Goal: Task Accomplishment & Management: Use online tool/utility

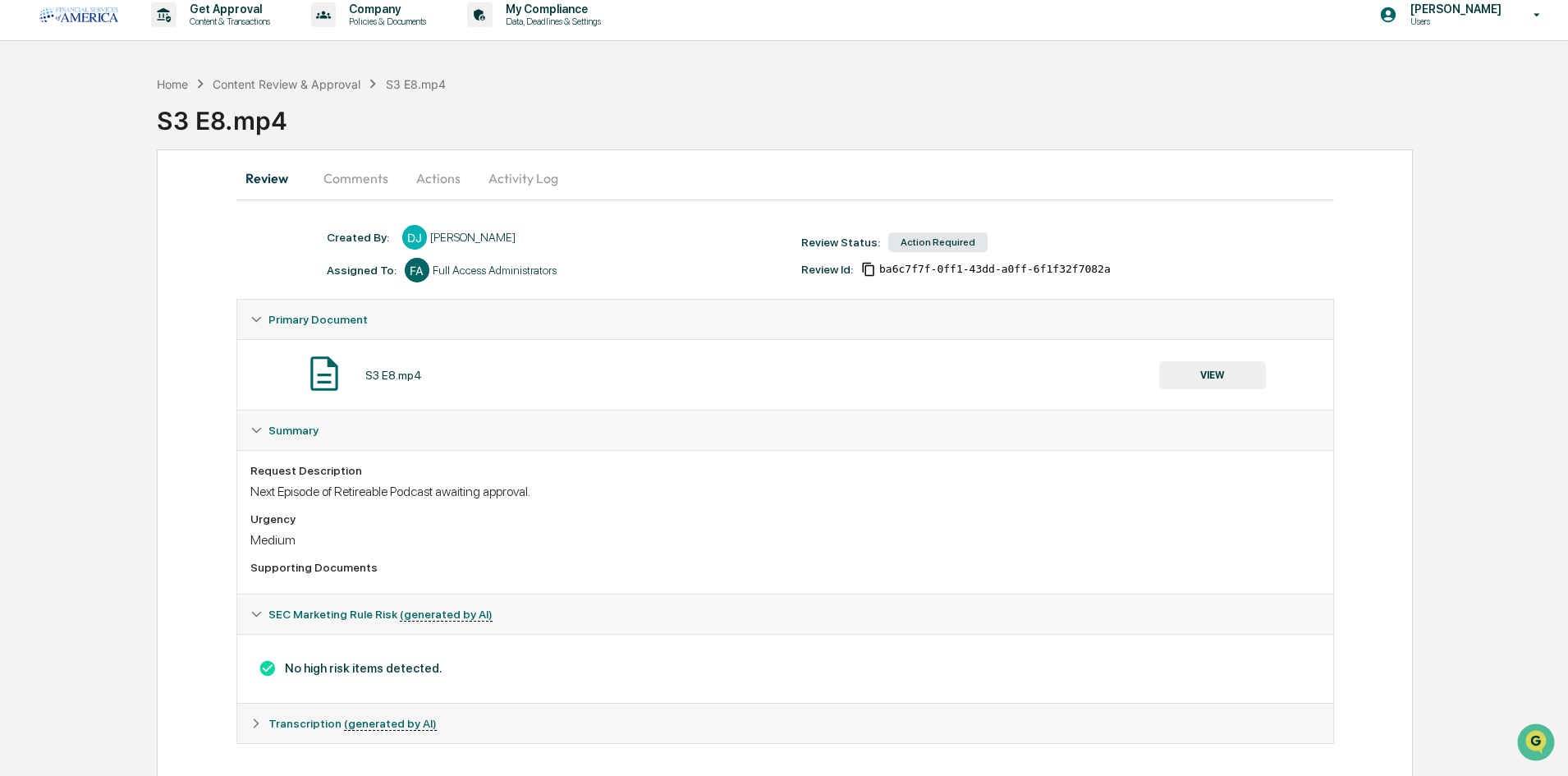
scroll to position [20, 0]
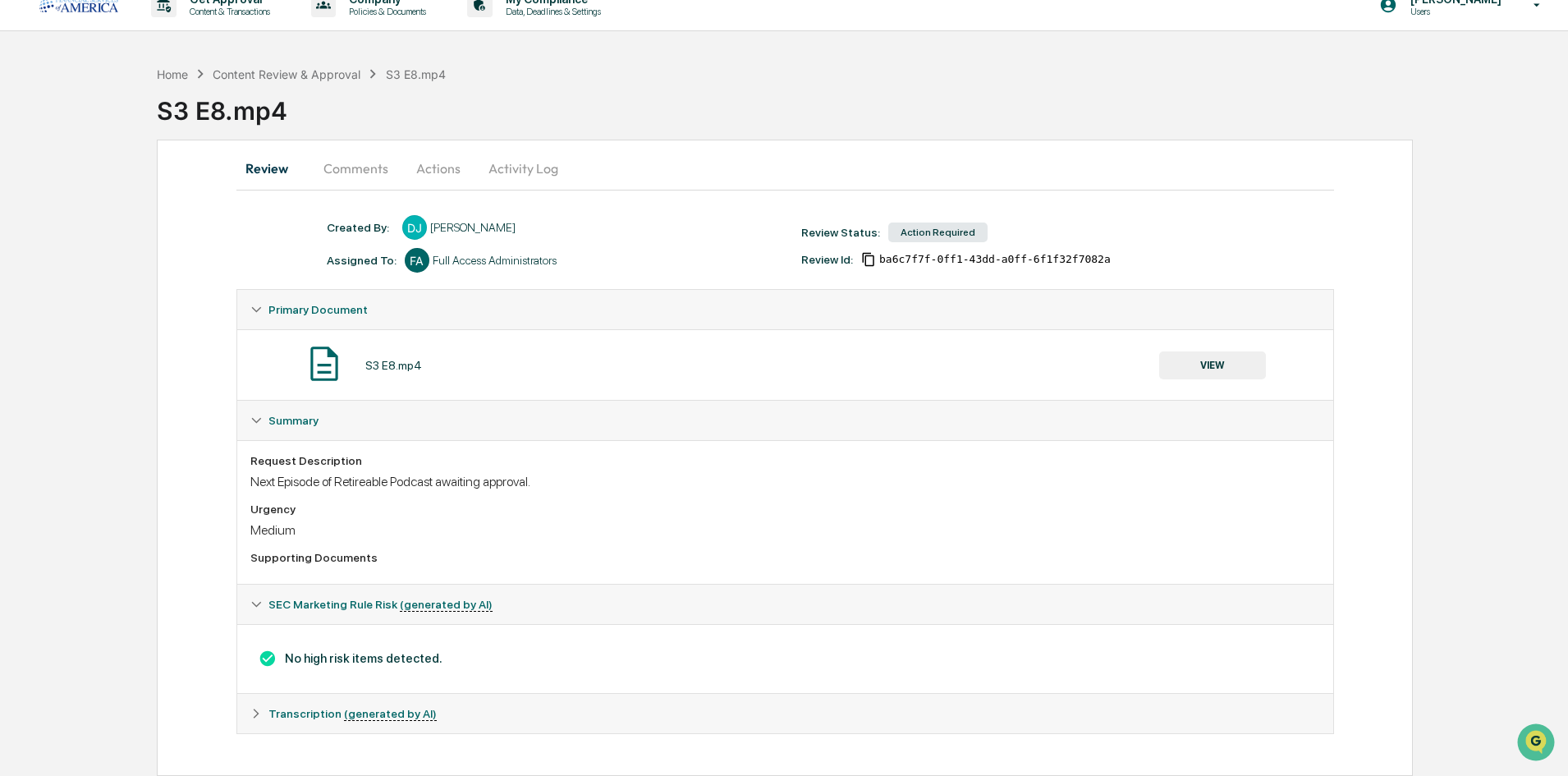
click at [1176, 375] on button "VIEW" at bounding box center [1212, 364] width 107 height 28
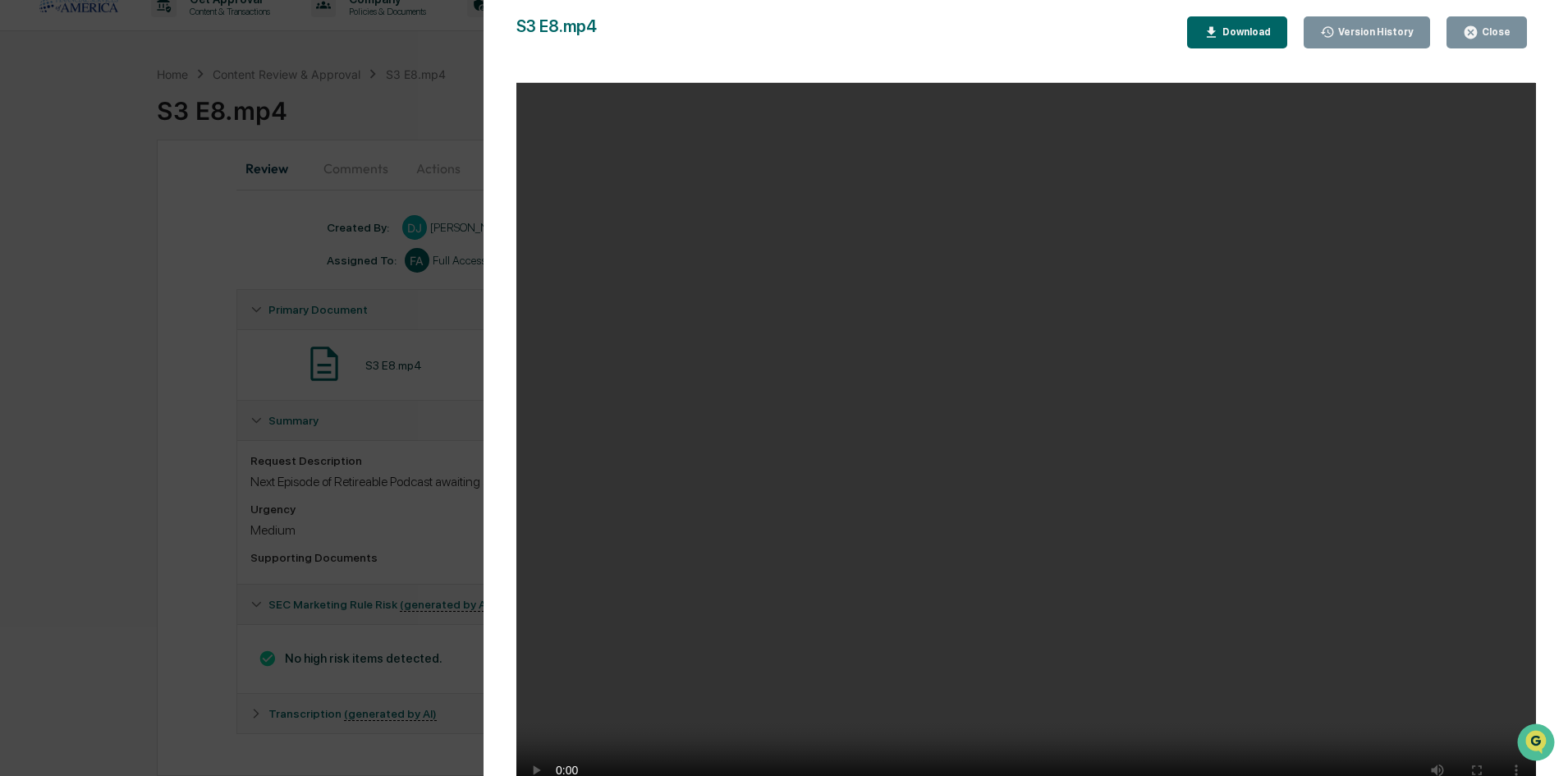
click at [1508, 23] on button "Close" at bounding box center [1486, 32] width 81 height 32
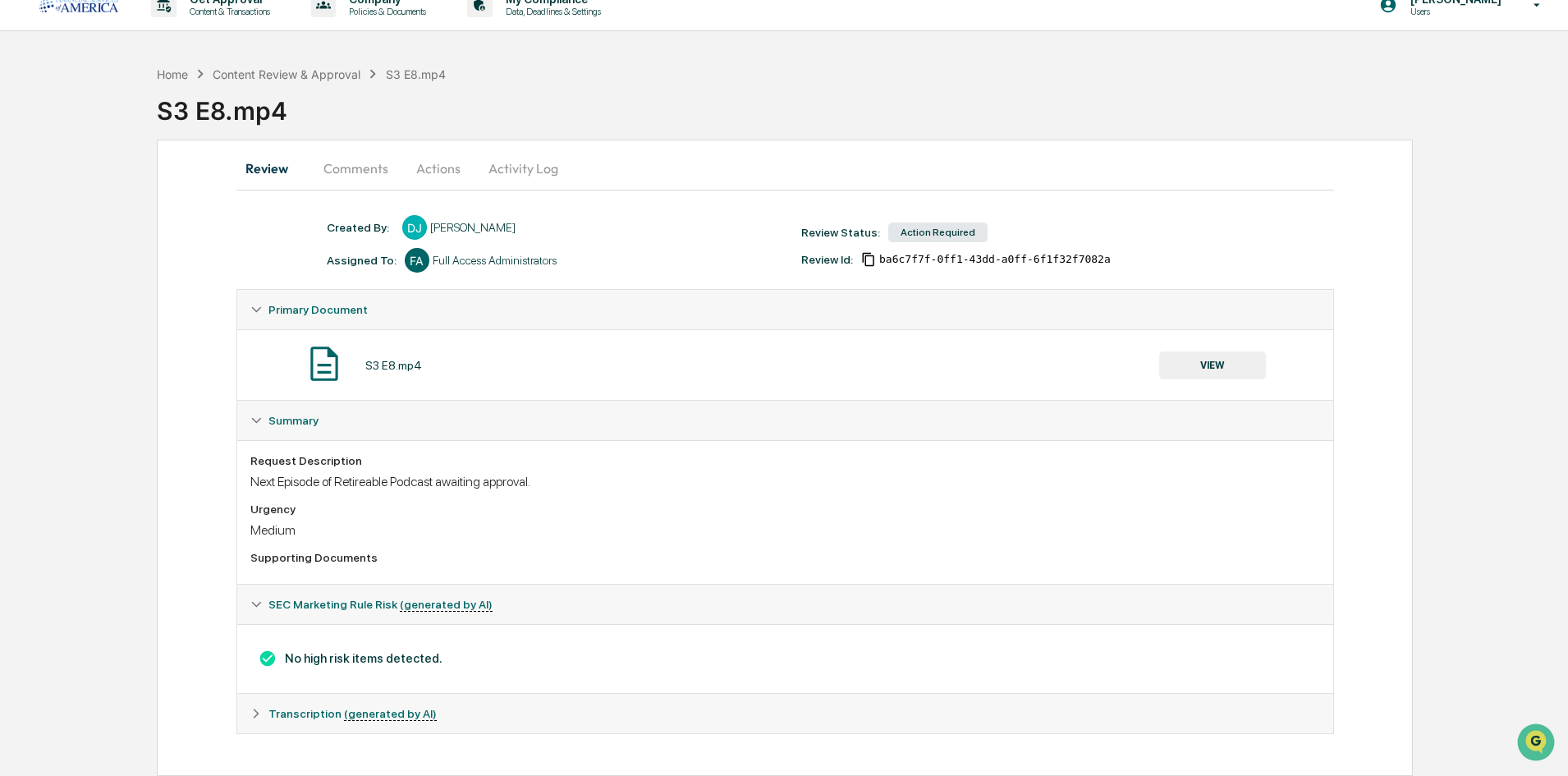
click at [1184, 365] on button "VIEW" at bounding box center [1212, 364] width 107 height 28
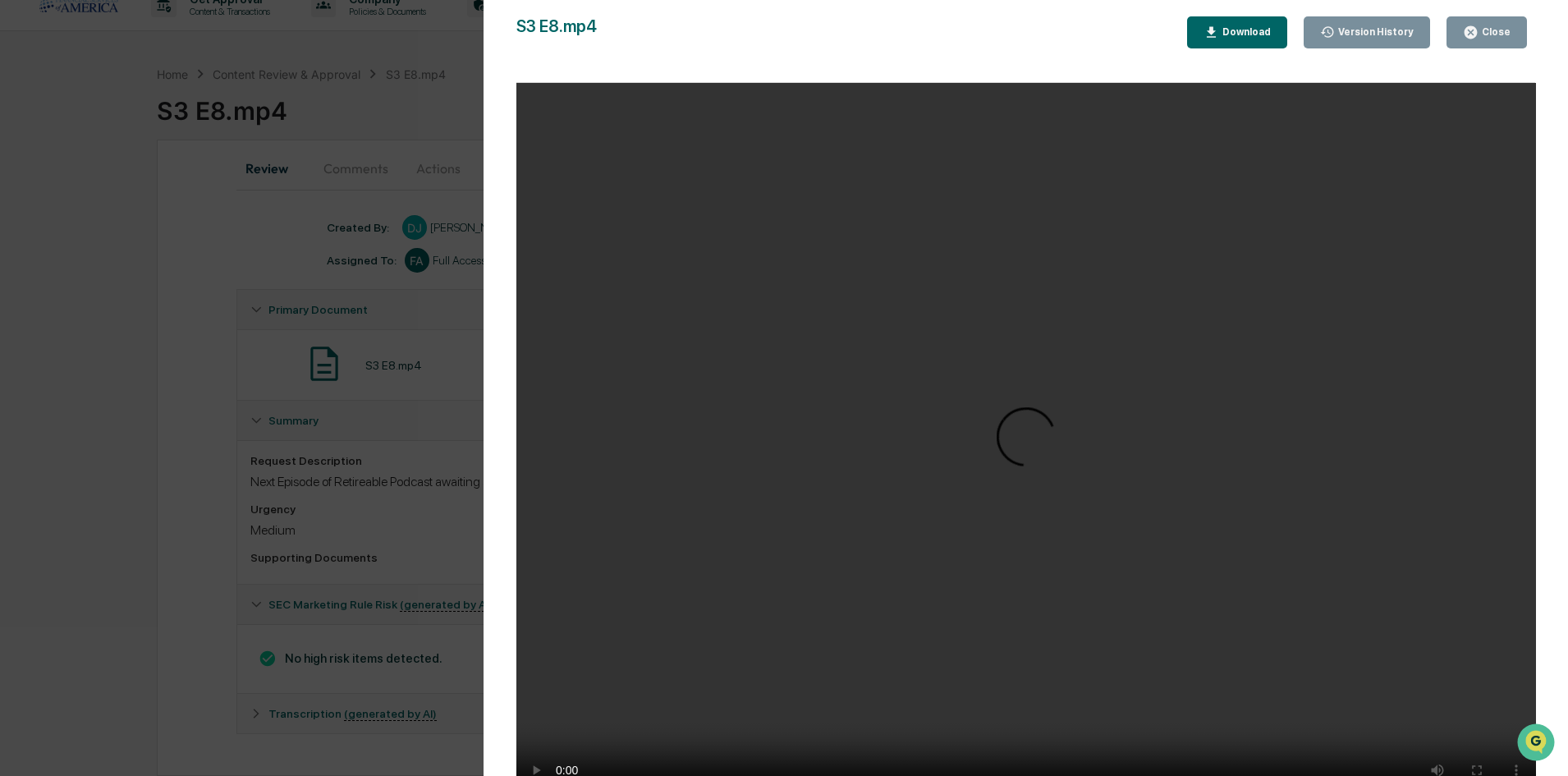
scroll to position [0, 0]
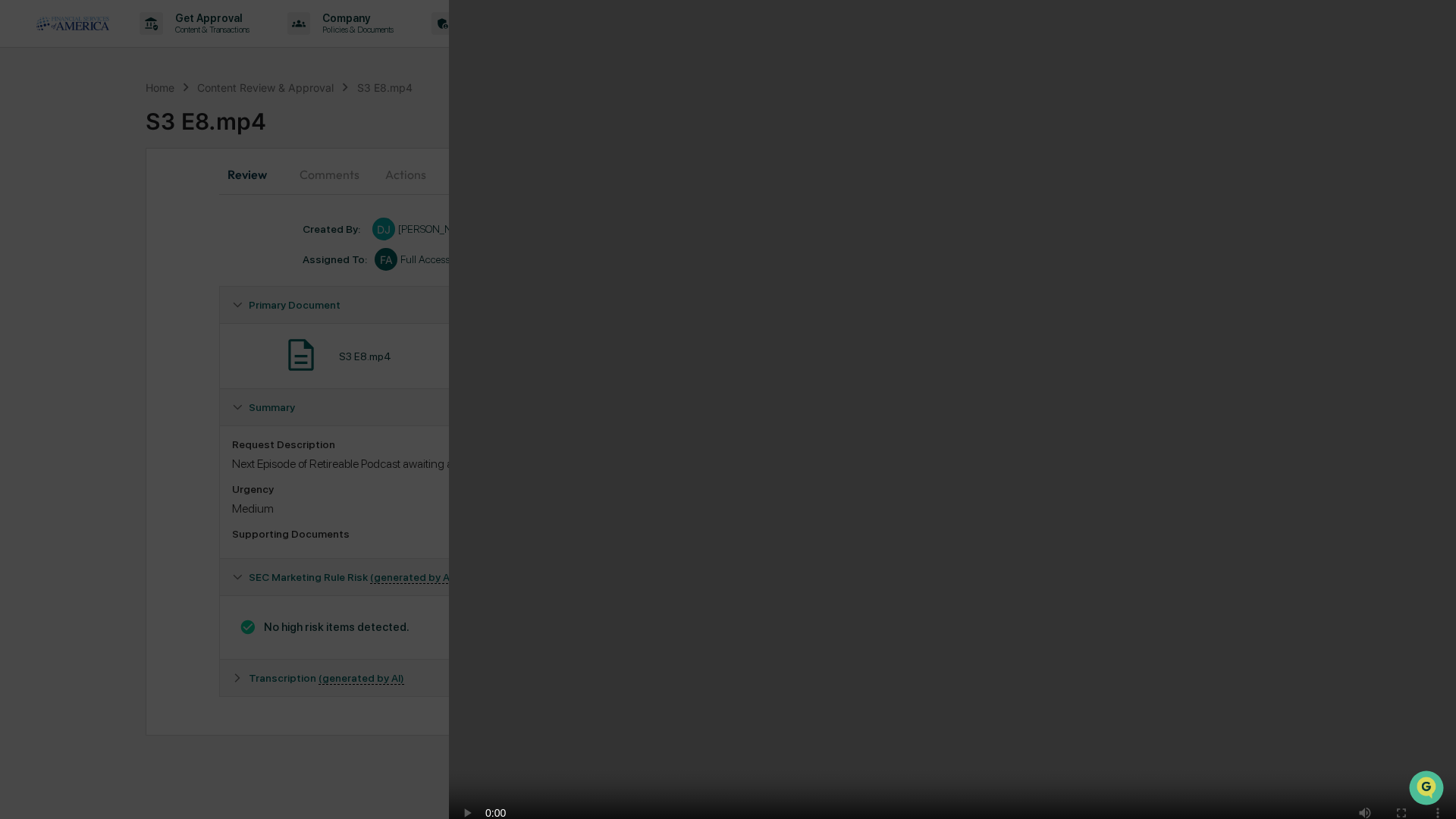
click at [1215, 692] on video "Your browser does not support the video tag." at bounding box center [953, 425] width 1007 height 849
click at [948, 350] on video "Your browser does not support the video tag." at bounding box center [953, 425] width 1007 height 849
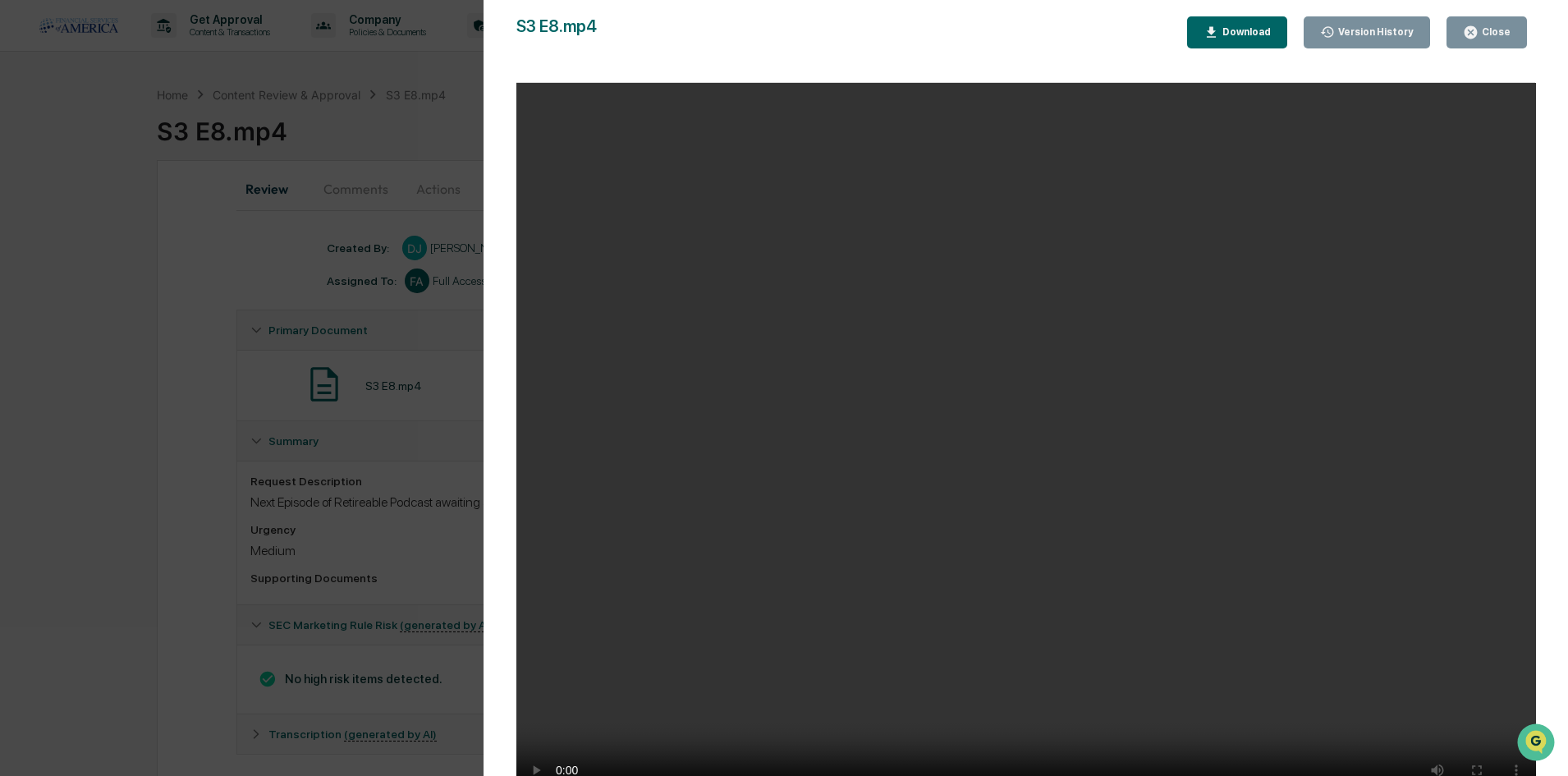
click at [1388, 202] on video "Your browser does not support the video tag." at bounding box center [1026, 445] width 1020 height 726
click at [1470, 39] on icon "button" at bounding box center [1471, 33] width 16 height 16
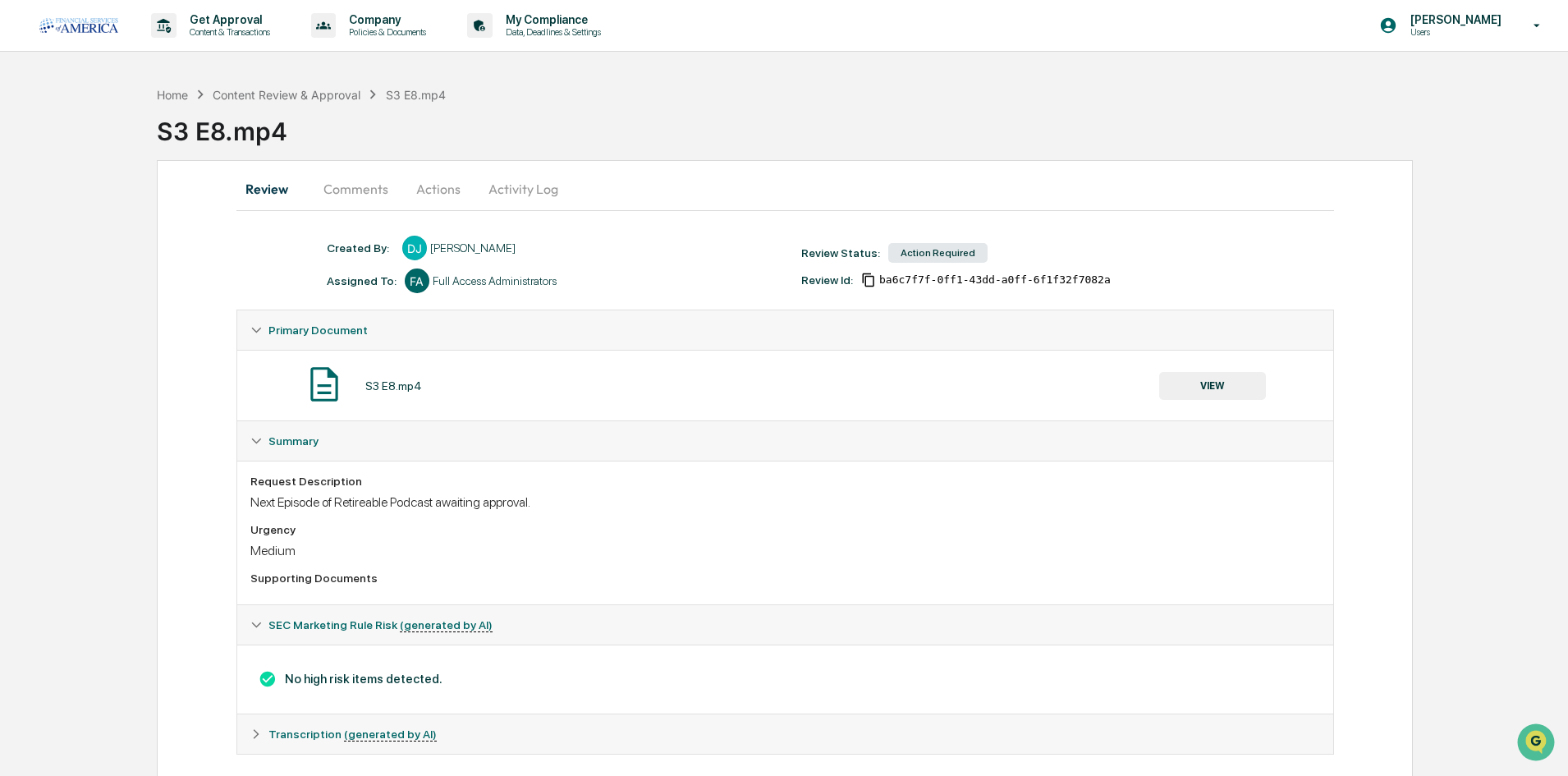
click at [456, 178] on button "Actions" at bounding box center [438, 188] width 74 height 39
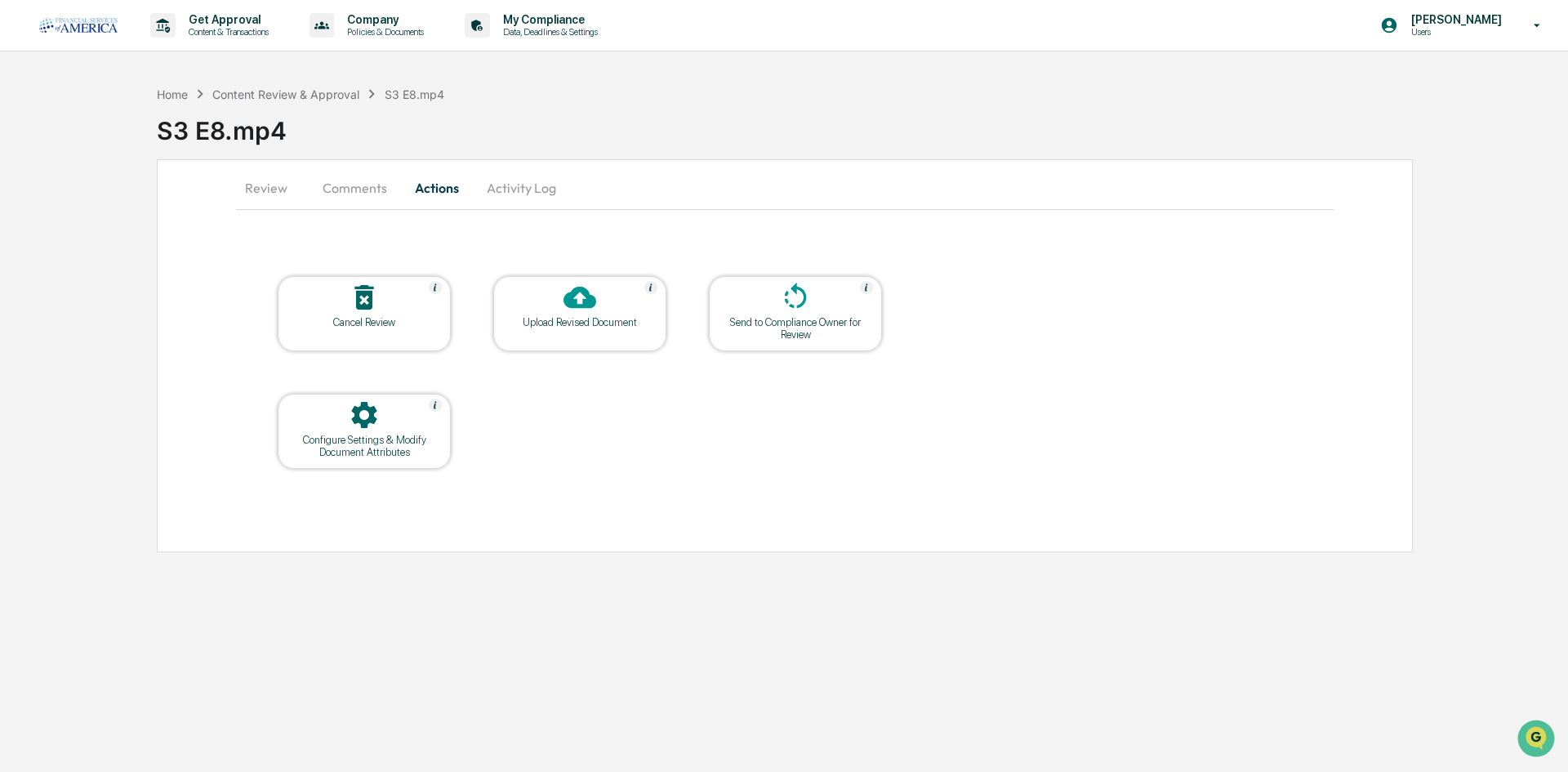
click at [599, 323] on div "Upload Revised Document" at bounding box center [580, 322] width 147 height 12
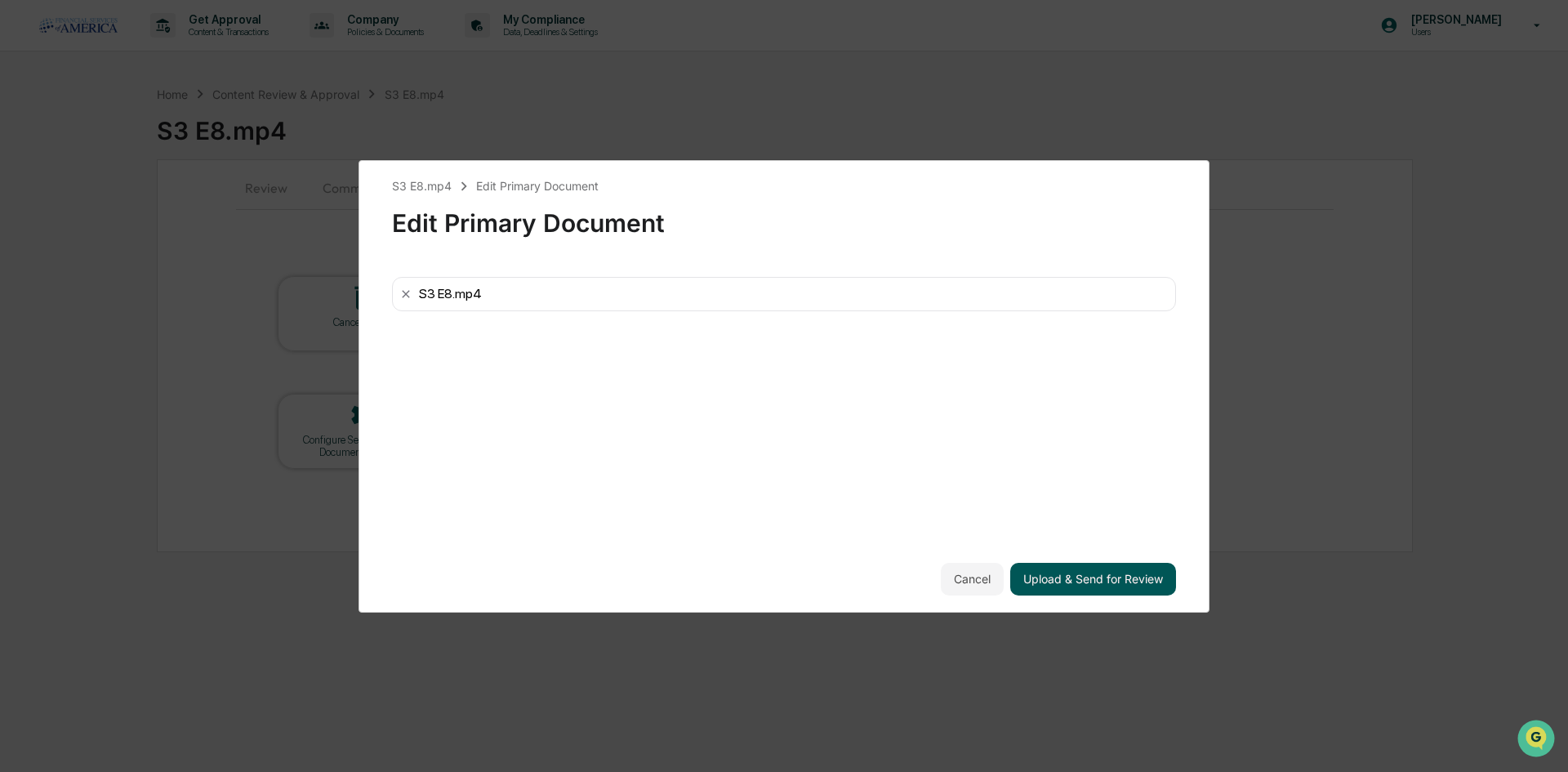
click at [1146, 577] on button "Upload & Send for Review" at bounding box center [1092, 578] width 165 height 33
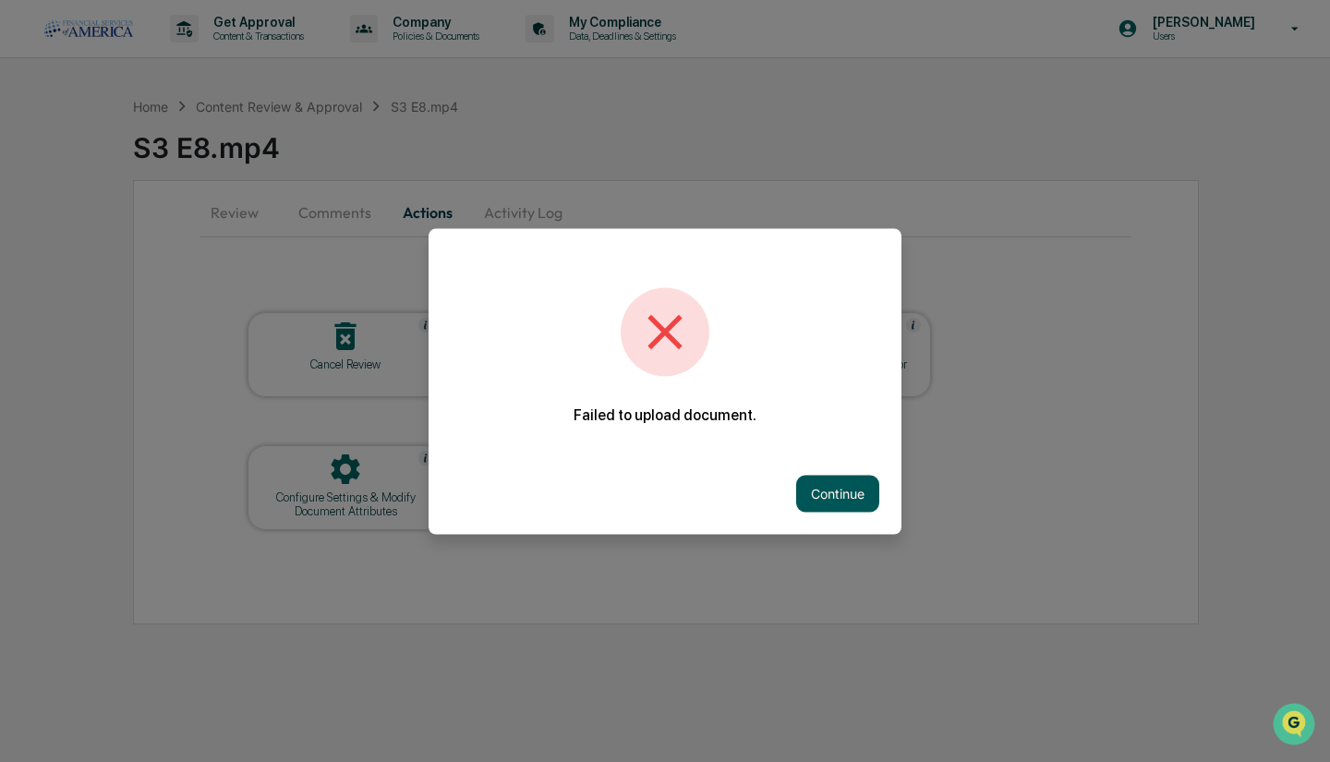
click at [823, 493] on button "Continue" at bounding box center [837, 493] width 83 height 37
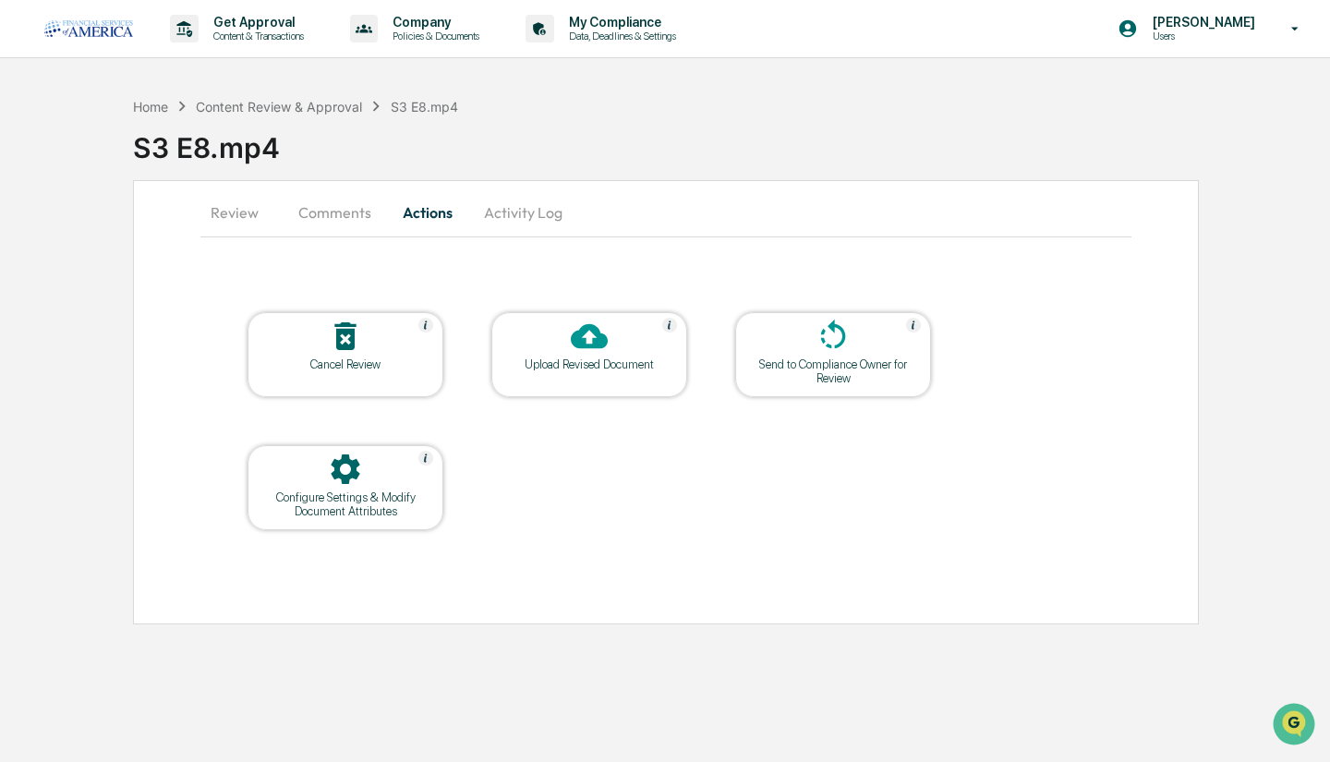
click at [552, 350] on div at bounding box center [589, 338] width 185 height 40
